Goal: Task Accomplishment & Management: Manage account settings

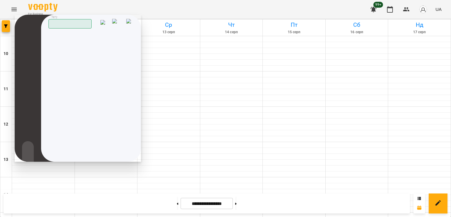
drag, startPoint x: 132, startPoint y: 22, endPoint x: 123, endPoint y: 27, distance: 10.8
click at [132, 22] on img at bounding box center [130, 23] width 8 height 9
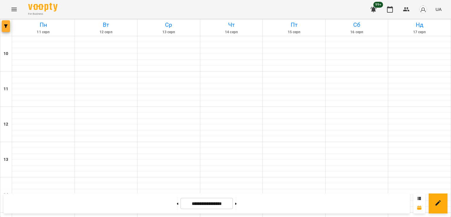
click at [3, 27] on span "button" at bounding box center [6, 26] width 8 height 4
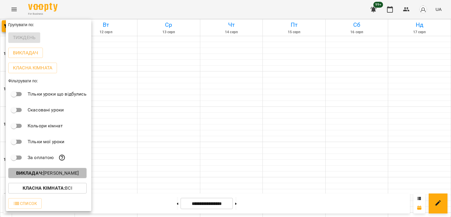
click at [59, 174] on p "Викладач : [PERSON_NAME]" at bounding box center [47, 172] width 63 height 7
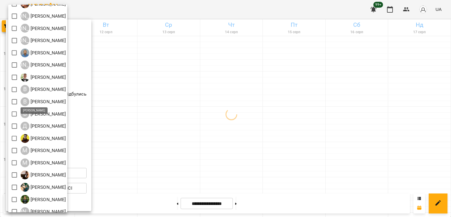
scroll to position [38, 0]
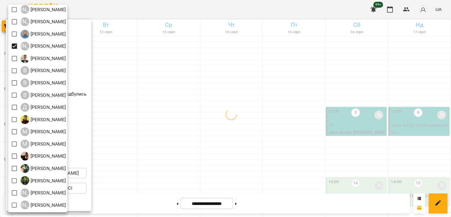
click at [256, 100] on div at bounding box center [225, 108] width 451 height 217
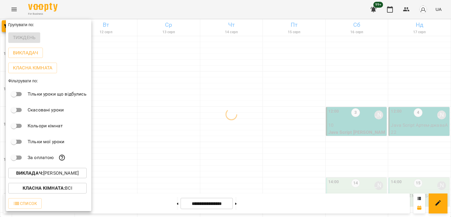
click at [265, 113] on div at bounding box center [225, 108] width 451 height 217
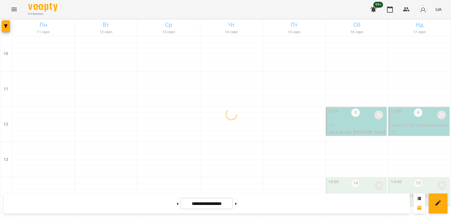
click at [345, 126] on p "10" at bounding box center [357, 124] width 58 height 7
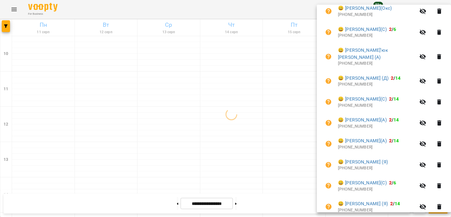
scroll to position [155, 0]
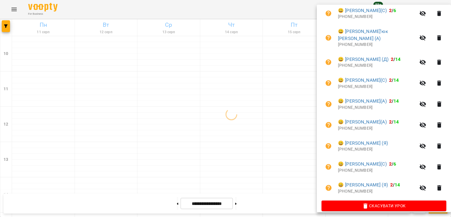
click at [258, 125] on div at bounding box center [225, 108] width 451 height 217
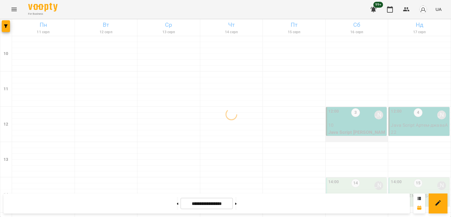
scroll to position [59, 0]
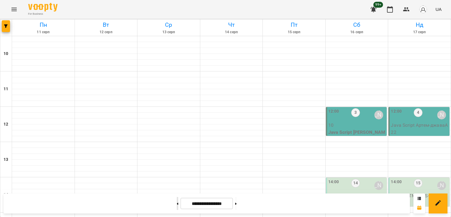
click at [177, 203] on icon at bounding box center [177, 203] width 1 height 2
type input "**********"
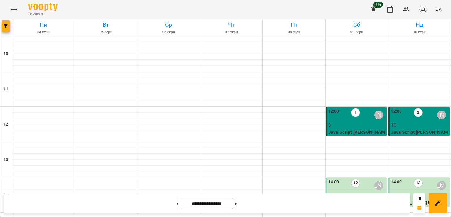
click at [349, 192] on p "7" at bounding box center [357, 195] width 58 height 7
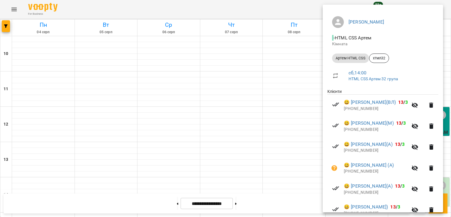
scroll to position [106, 0]
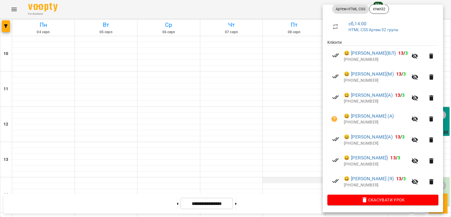
click at [266, 121] on div at bounding box center [225, 108] width 451 height 217
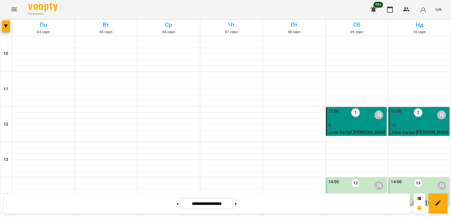
click at [368, 121] on p "8" at bounding box center [357, 124] width 58 height 7
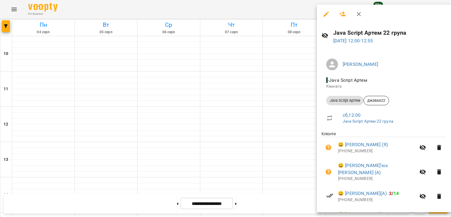
scroll to position [155, 0]
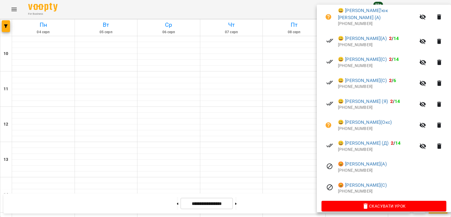
click at [277, 106] on div at bounding box center [225, 108] width 451 height 217
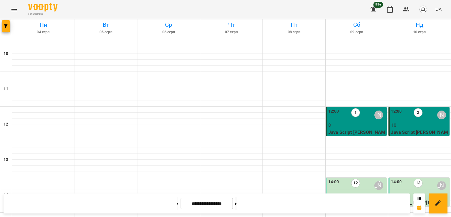
click at [416, 121] on p "10" at bounding box center [420, 124] width 58 height 7
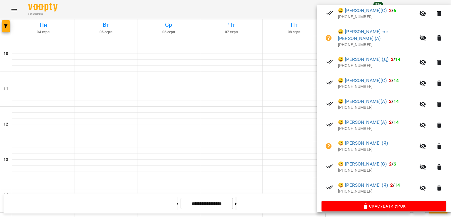
click at [269, 102] on div at bounding box center [225, 108] width 451 height 217
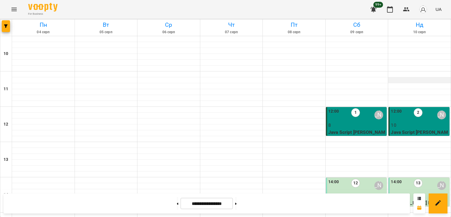
scroll to position [0, 0]
click at [413, 123] on p "10" at bounding box center [420, 124] width 58 height 7
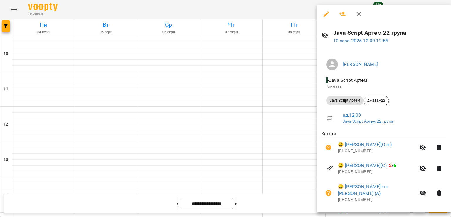
click at [287, 112] on div at bounding box center [225, 108] width 451 height 217
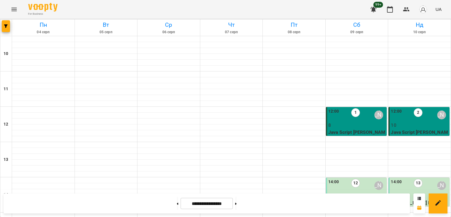
scroll to position [304, 0]
click at [12, 9] on icon "Menu" at bounding box center [14, 9] width 7 height 7
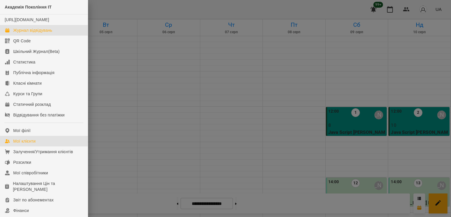
click at [31, 144] on div "Мої клієнти" at bounding box center [24, 141] width 22 height 6
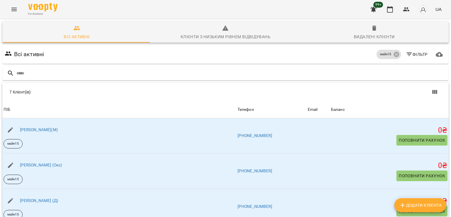
click at [413, 203] on span "Додати клієнта" at bounding box center [420, 204] width 43 height 7
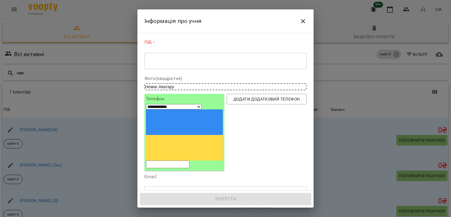
drag, startPoint x: 182, startPoint y: 109, endPoint x: 189, endPoint y: 109, distance: 6.7
click at [182, 160] on input "tel" at bounding box center [167, 164] width 43 height 8
paste input "**********"
select select "**"
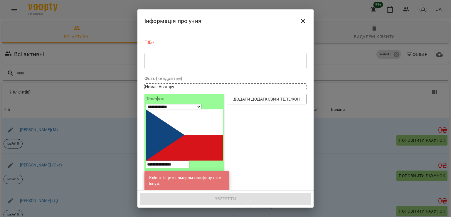
type input "**********"
click at [178, 201] on link "[PERSON_NAME](С)" at bounding box center [188, 204] width 37 height 6
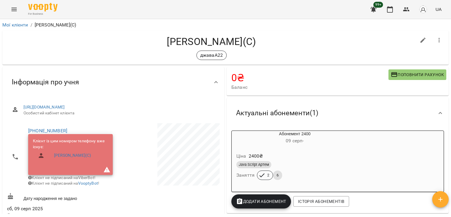
click at [416, 36] on button "button" at bounding box center [423, 40] width 14 height 14
select select "**"
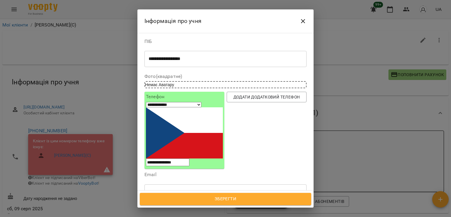
click at [172, 216] on icon at bounding box center [170, 219] width 4 height 4
click at [215, 199] on span "Зберегти" at bounding box center [225, 199] width 158 height 8
